Goal: Task Accomplishment & Management: Complete application form

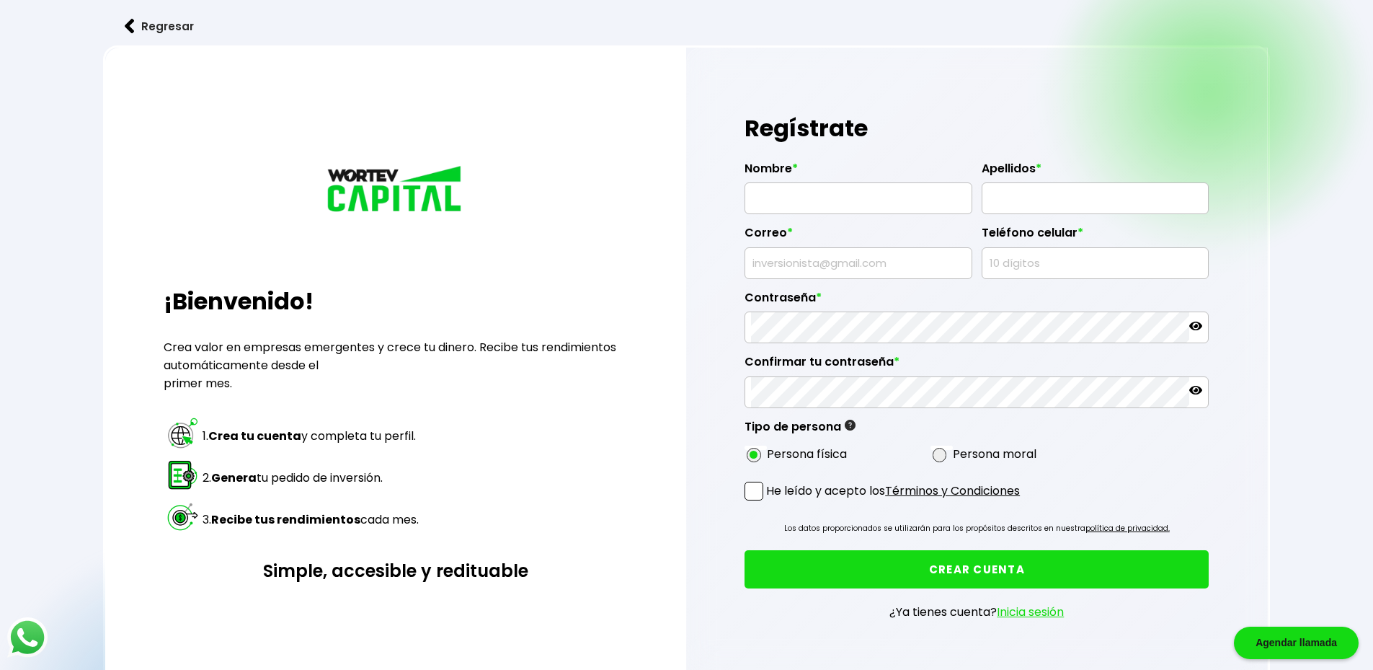
click at [845, 188] on input "text" at bounding box center [858, 198] width 215 height 30
type input "LENNIN"
click at [1066, 199] on input "[PERSON_NAME]" at bounding box center [1095, 198] width 215 height 30
type input "[PERSON_NAME]"
click at [860, 259] on input "text" at bounding box center [858, 263] width 215 height 30
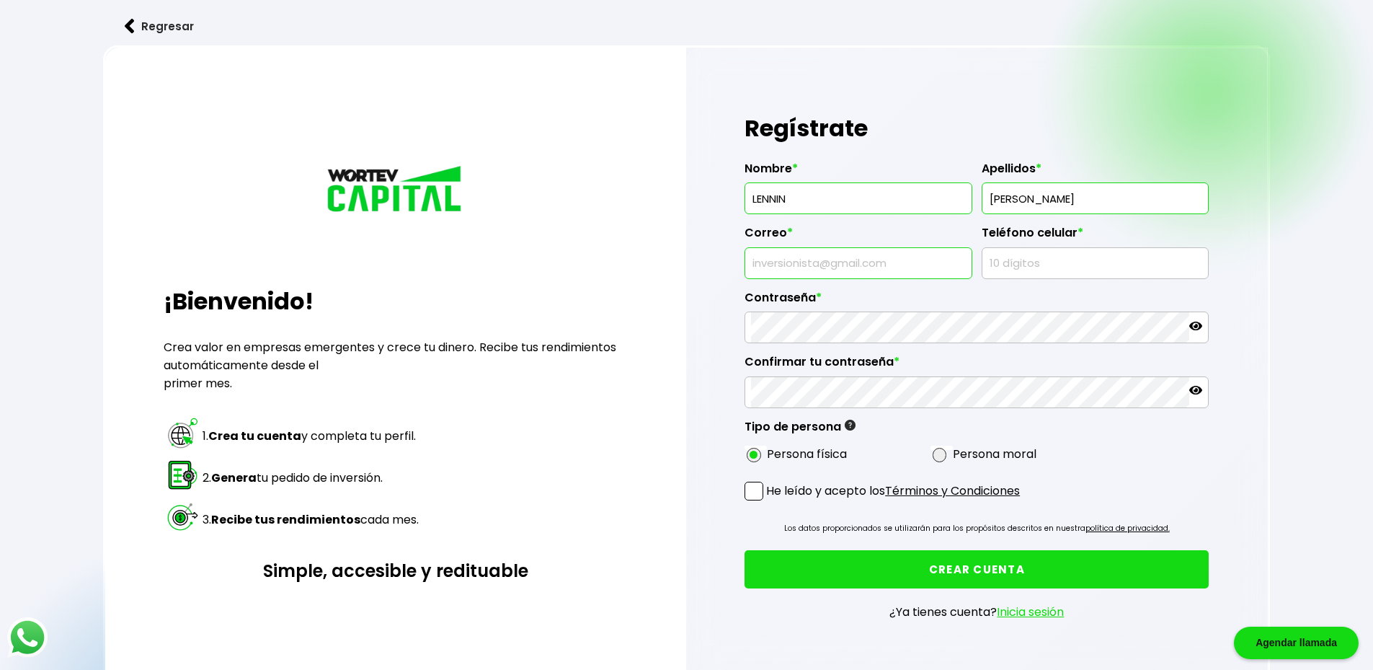
type input "[EMAIL_ADDRESS][DOMAIN_NAME]"
click at [1047, 257] on input "text" at bounding box center [1095, 263] width 215 height 30
type input "5529965093"
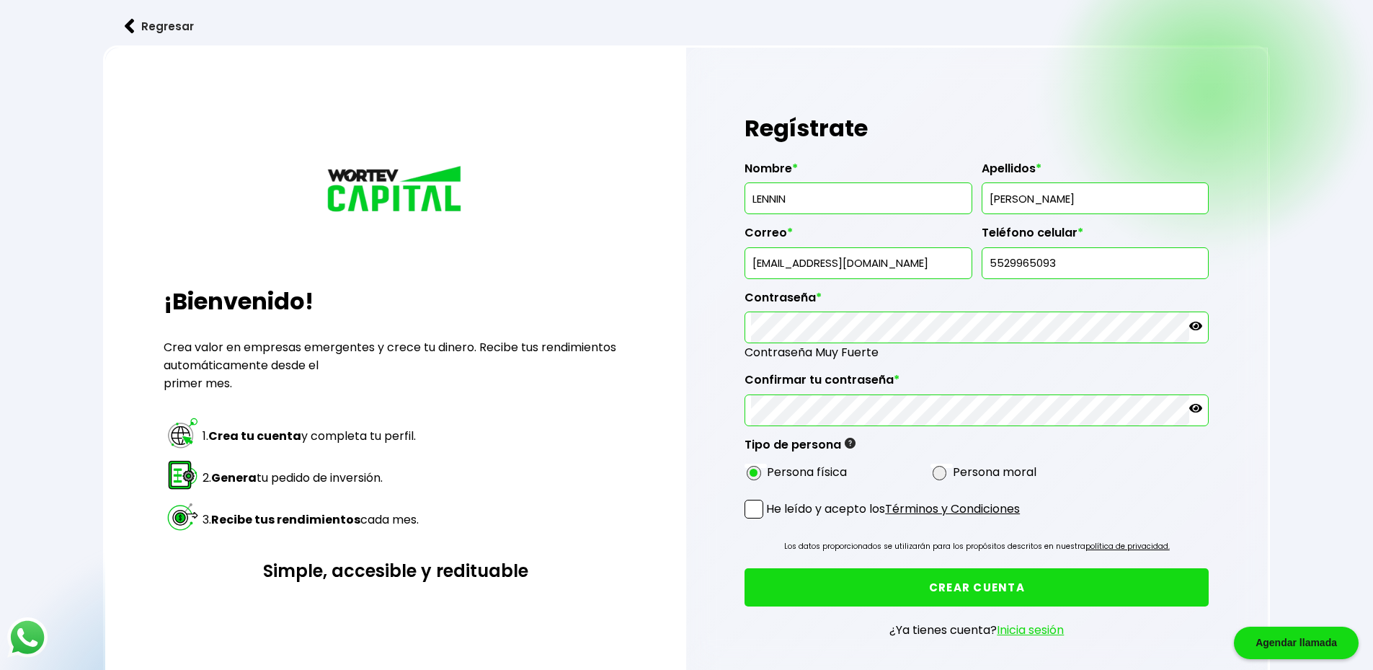
click at [1192, 326] on icon at bounding box center [1195, 325] width 13 height 9
click at [1194, 326] on icon at bounding box center [1195, 325] width 13 height 13
click at [1195, 409] on icon at bounding box center [1195, 408] width 13 height 9
click at [1195, 409] on icon at bounding box center [1195, 407] width 13 height 13
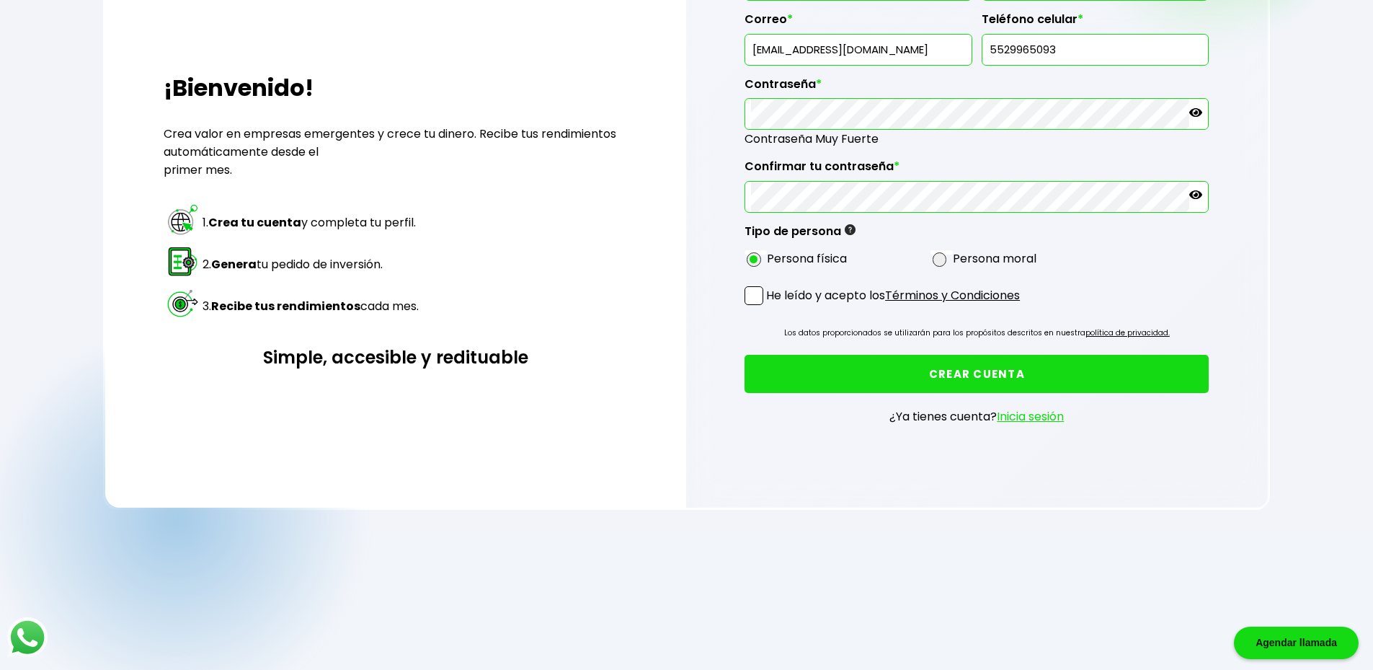
scroll to position [216, 0]
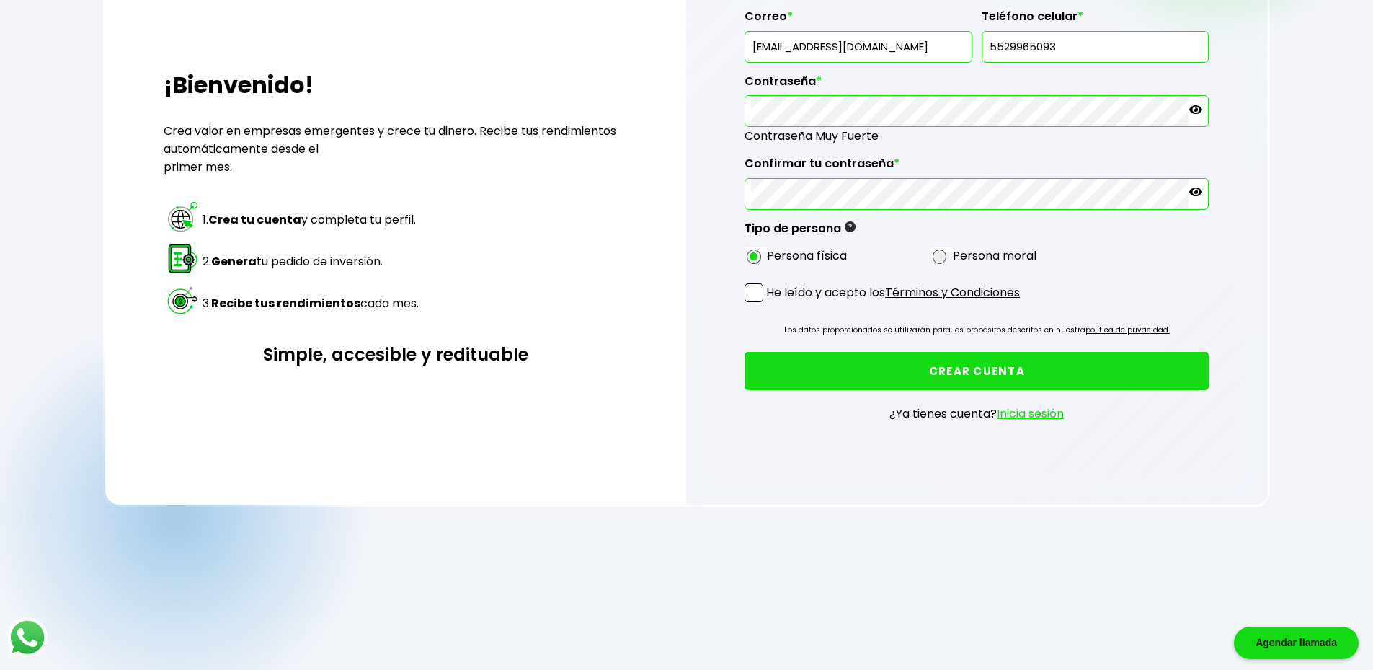
click at [765, 295] on label "He leído y acepto los Términos y Condiciones" at bounding box center [881, 292] width 275 height 18
click at [769, 303] on input "He leído y acepto los Términos y Condiciones" at bounding box center [769, 303] width 0 height 0
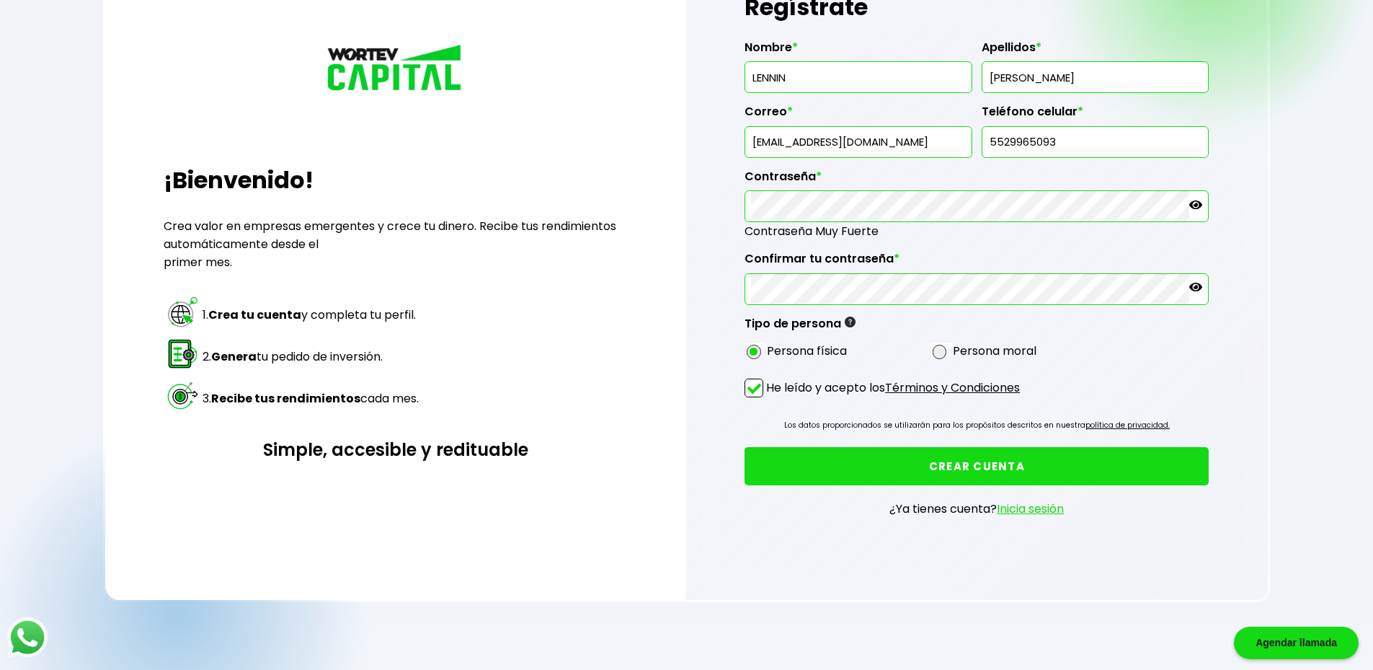
scroll to position [0, 0]
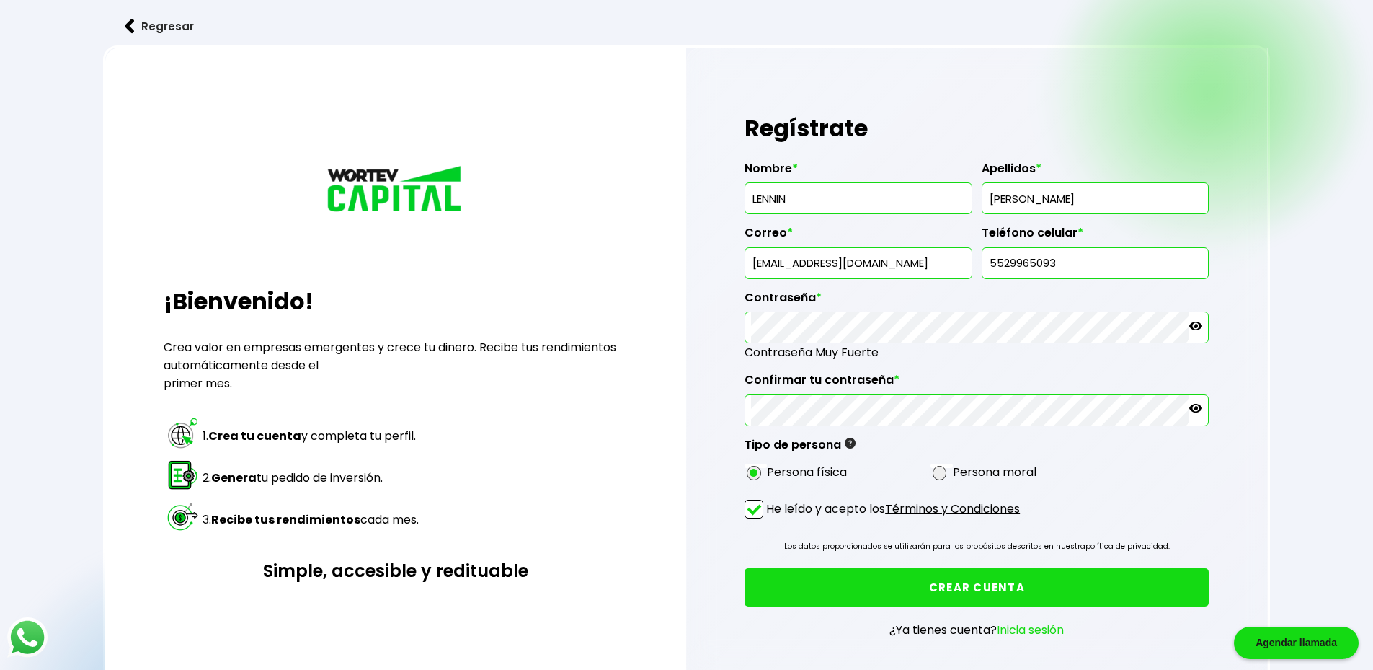
click at [990, 584] on button "CREAR CUENTA" at bounding box center [976, 587] width 464 height 38
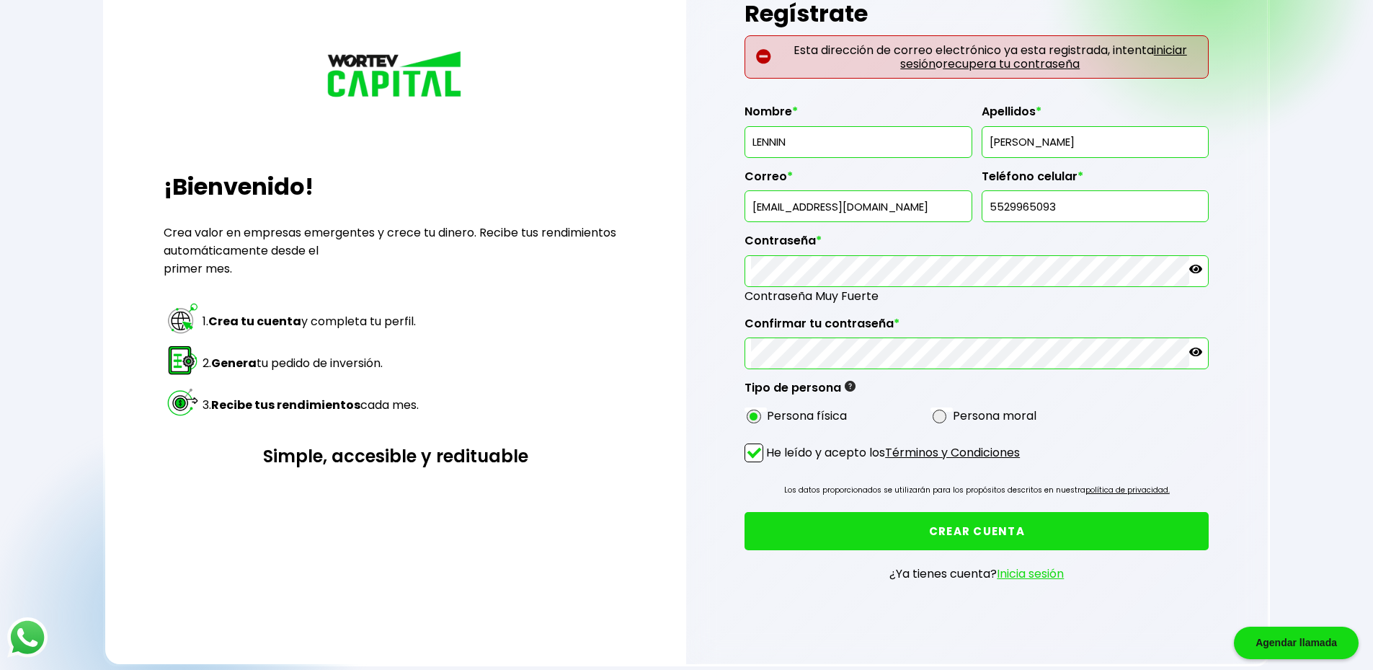
scroll to position [108, 0]
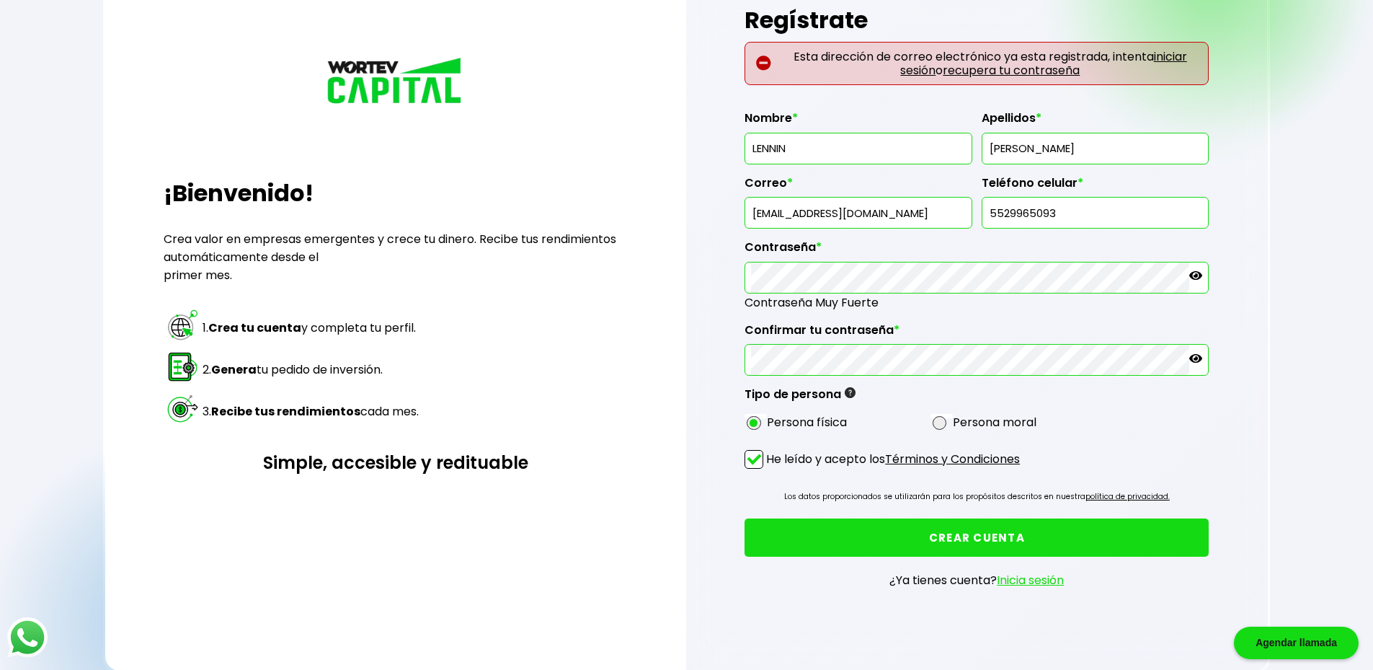
click at [831, 216] on input "[EMAIL_ADDRESS][DOMAIN_NAME]" at bounding box center [858, 212] width 215 height 30
click at [1042, 579] on link "Inicia sesión" at bounding box center [1030, 580] width 67 height 17
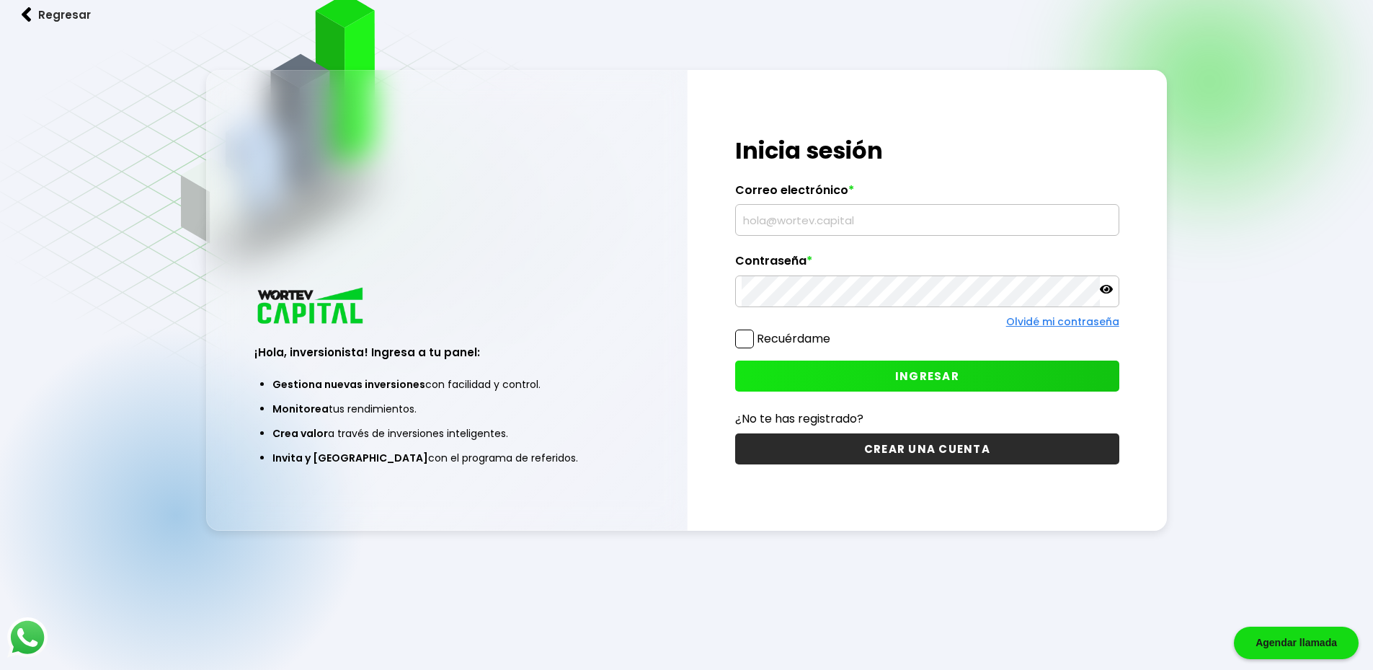
scroll to position [72, 0]
click at [821, 238] on div "¡Hola, inversionista! Ingresa tus credenciales para iniciar sesión Inicia sesió…" at bounding box center [928, 300] width 480 height 461
click at [817, 223] on input "text" at bounding box center [927, 220] width 371 height 30
paste input "[EMAIL_ADDRESS][DOMAIN_NAME]"
type input "[EMAIL_ADDRESS][DOMAIN_NAME]"
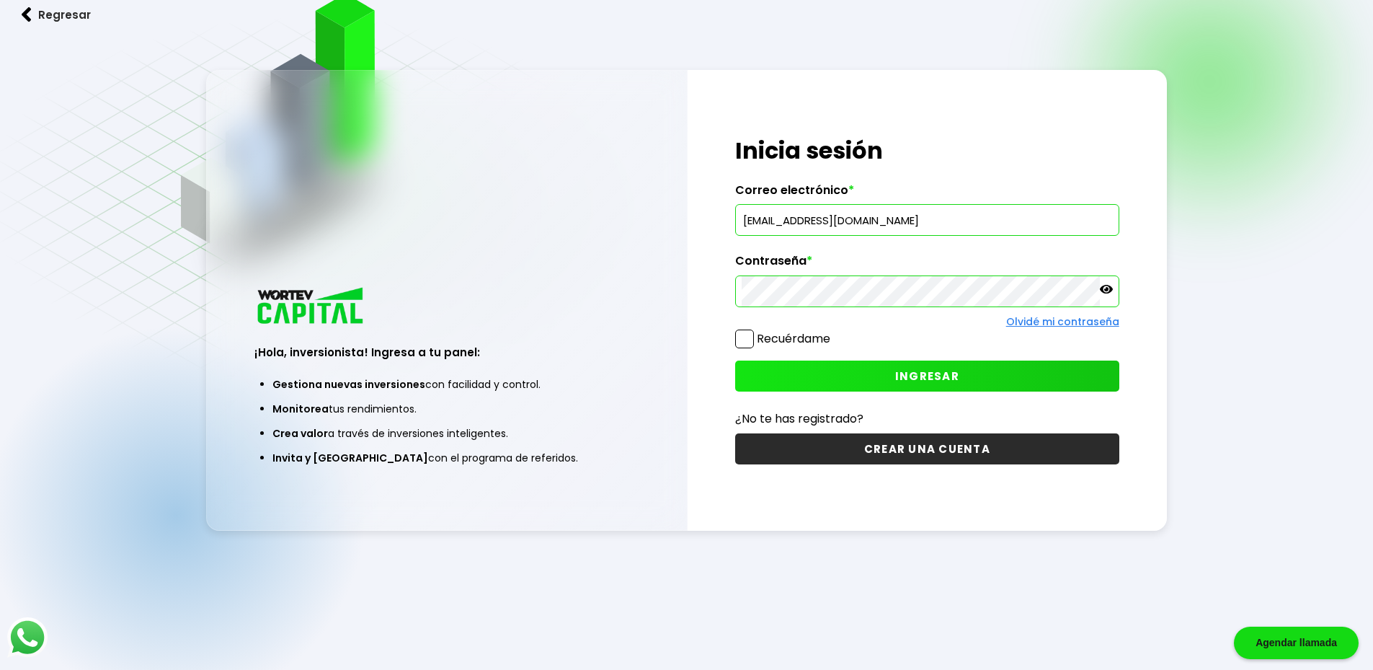
click at [887, 374] on button "INGRESAR" at bounding box center [927, 375] width 384 height 31
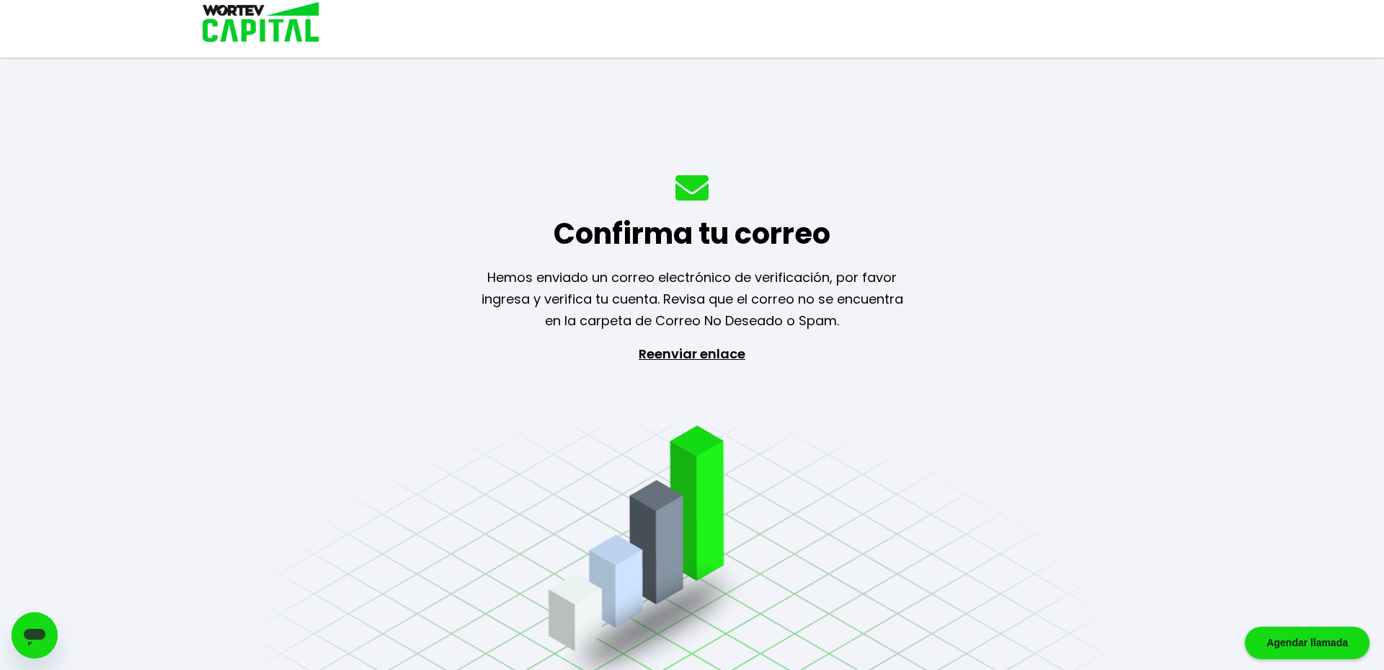
click at [1240, 135] on div "Confirma tu correo Hemos enviado un correo electrónico de verificación, por fav…" at bounding box center [692, 335] width 1384 height 670
click at [1227, 64] on div "Confirma tu correo Hemos enviado un correo electrónico de verificación, por fav…" at bounding box center [692, 335] width 1384 height 670
click at [613, 160] on div "Confirma tu correo Hemos enviado un correo electrónico de verificación, por fav…" at bounding box center [692, 335] width 1384 height 670
click at [608, 214] on h1 "Confirma tu correo" at bounding box center [691, 233] width 277 height 43
